Goal: Information Seeking & Learning: Find contact information

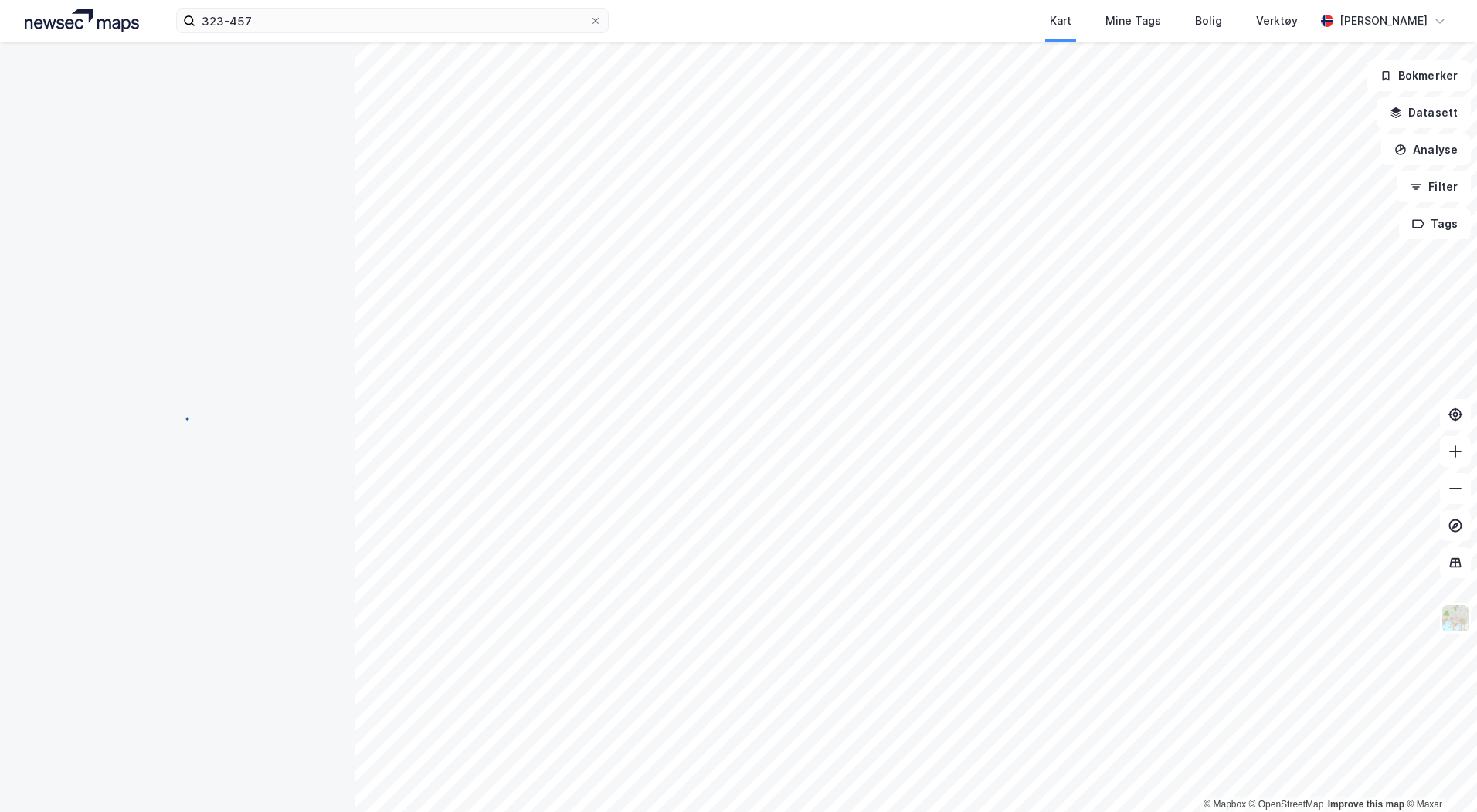
scroll to position [4, 0]
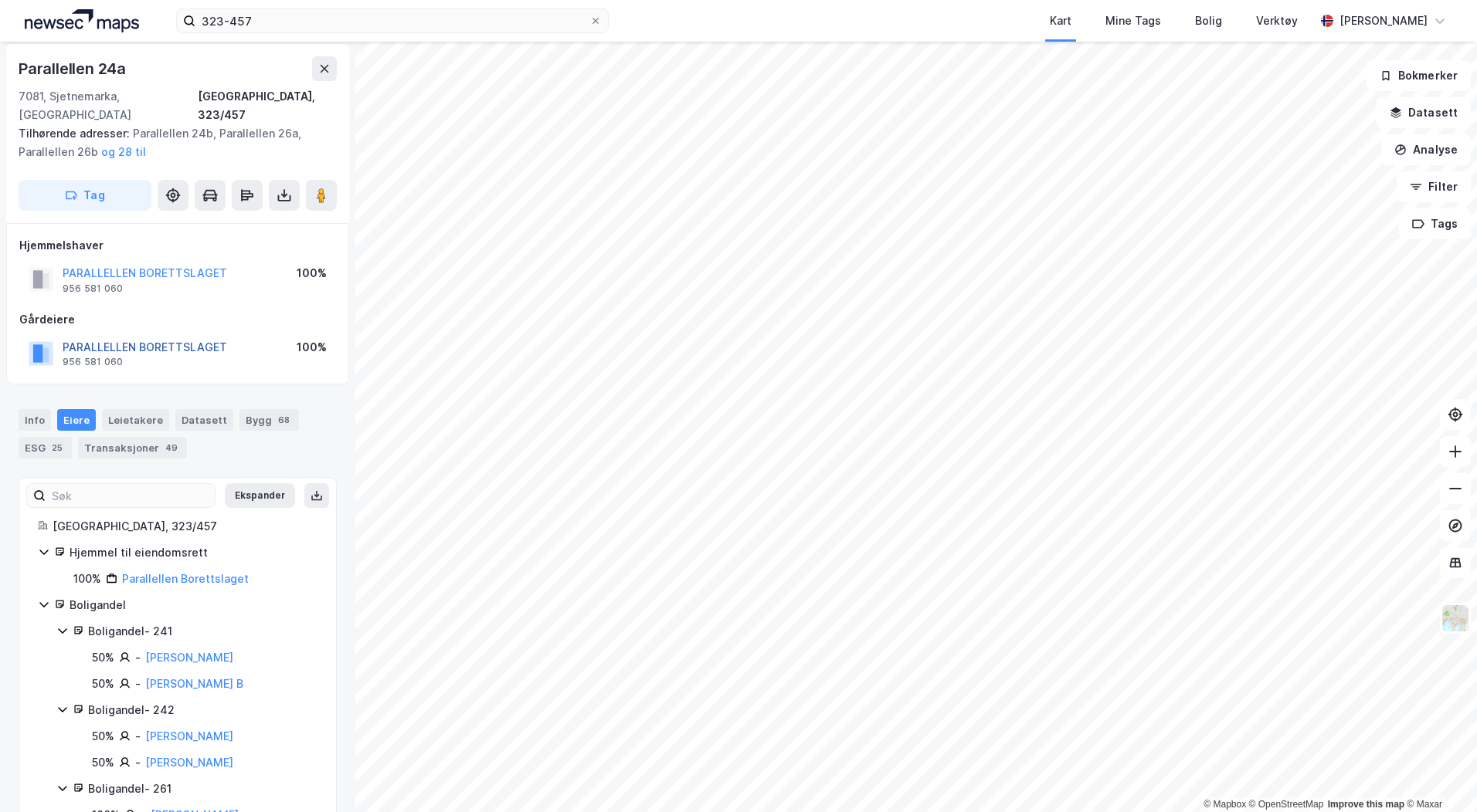
click at [0, 0] on button "PARALLELLEN BORETTSLAGET" at bounding box center [0, 0] width 0 height 0
